Goal: Transaction & Acquisition: Purchase product/service

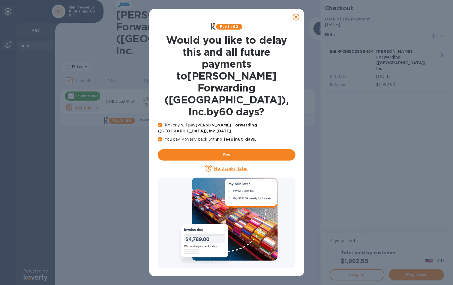
drag, startPoint x: 295, startPoint y: 17, endPoint x: 273, endPoint y: 54, distance: 43.1
click at [295, 18] on icon at bounding box center [295, 17] width 7 height 7
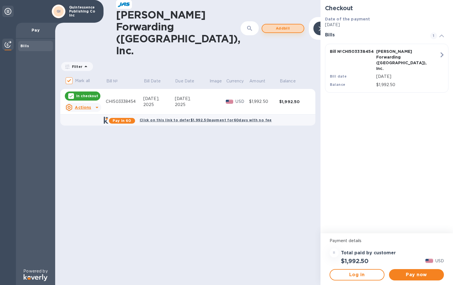
click at [266, 25] on span "Add bill" at bounding box center [282, 28] width 32 height 7
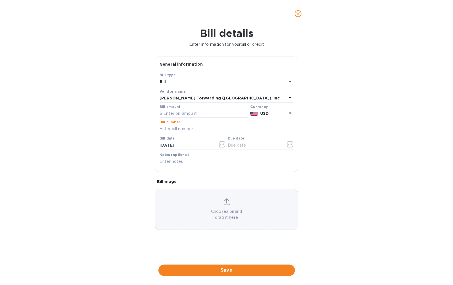
click at [168, 130] on input "text" at bounding box center [226, 129] width 134 height 9
type input "CHI503354911"
click at [242, 267] on span "Save" at bounding box center [226, 270] width 127 height 7
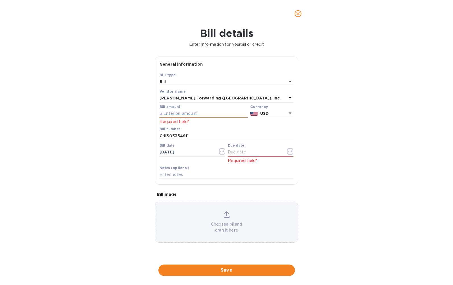
click at [172, 114] on input "text" at bounding box center [203, 113] width 88 height 9
type input "965.00"
click at [250, 267] on span "Save" at bounding box center [226, 270] width 127 height 7
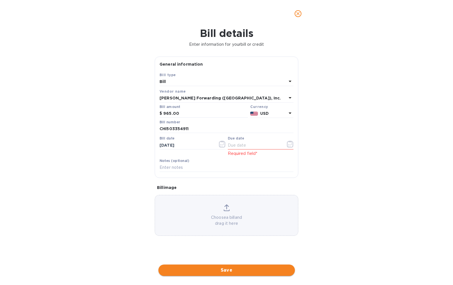
click at [268, 267] on span "Save" at bounding box center [226, 270] width 127 height 7
click at [238, 143] on input "text" at bounding box center [255, 145] width 54 height 9
click at [289, 143] on icon "button" at bounding box center [290, 144] width 7 height 7
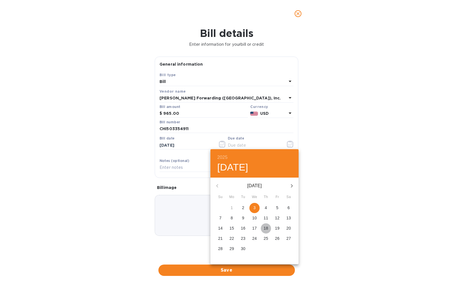
click at [264, 227] on p "18" at bounding box center [265, 228] width 5 height 6
type input "[DATE]"
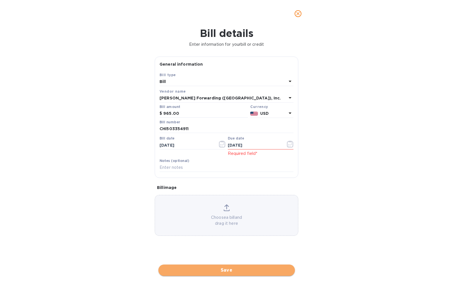
click at [236, 267] on span "Save" at bounding box center [226, 270] width 127 height 7
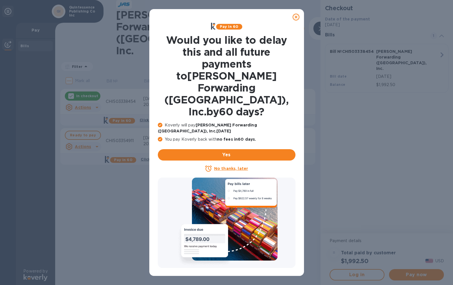
click at [296, 16] on icon at bounding box center [295, 17] width 7 height 7
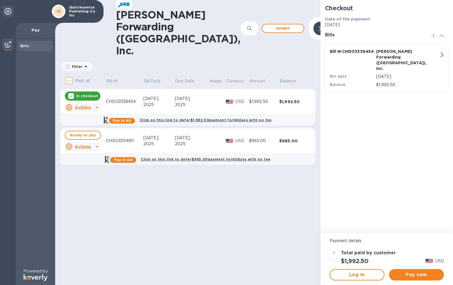
click at [81, 144] on u "Actions" at bounding box center [83, 146] width 16 height 5
click at [85, 126] on div at bounding box center [226, 142] width 453 height 285
drag, startPoint x: 89, startPoint y: 114, endPoint x: 86, endPoint y: 136, distance: 22.0
click at [89, 132] on span "Ready to pay" at bounding box center [83, 135] width 26 height 7
checkbox input "true"
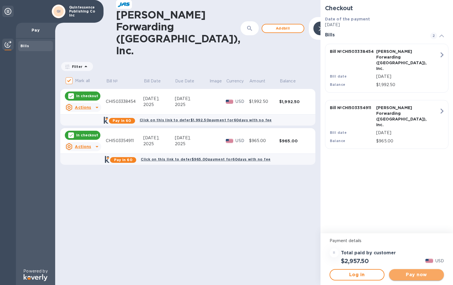
click at [413, 273] on span "Pay now" at bounding box center [416, 274] width 46 height 7
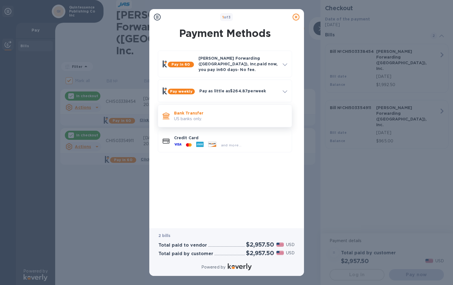
click at [214, 110] on p "Bank Transfer" at bounding box center [230, 113] width 113 height 6
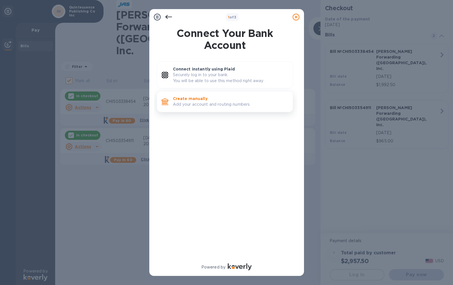
click at [219, 98] on p "Create manually" at bounding box center [230, 99] width 115 height 6
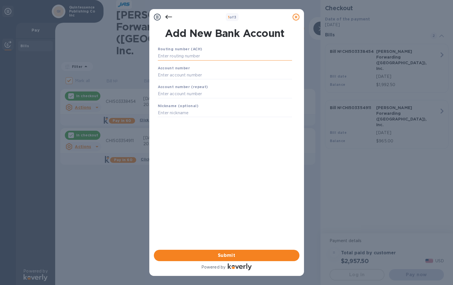
click at [205, 57] on input "text" at bounding box center [225, 56] width 134 height 9
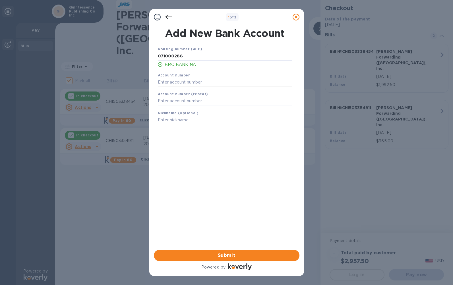
type input "071000288"
click at [194, 82] on input "text" at bounding box center [225, 82] width 134 height 9
type input "3855079"
click at [197, 99] on input "text" at bounding box center [225, 101] width 134 height 9
type input "3855079"
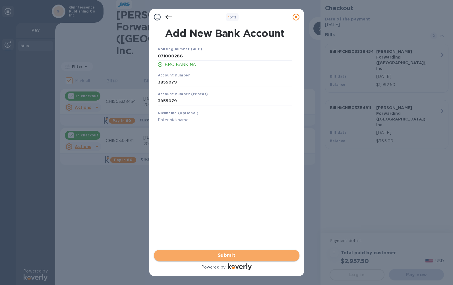
click at [230, 254] on span "Submit" at bounding box center [226, 255] width 136 height 7
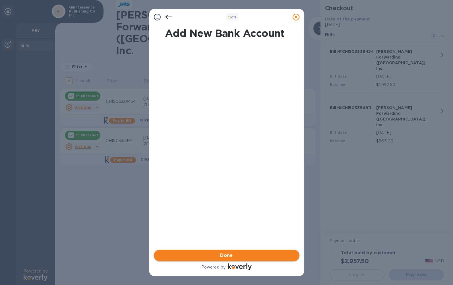
click at [266, 255] on span "Done" at bounding box center [226, 255] width 136 height 7
